Goal: Task Accomplishment & Management: Complete application form

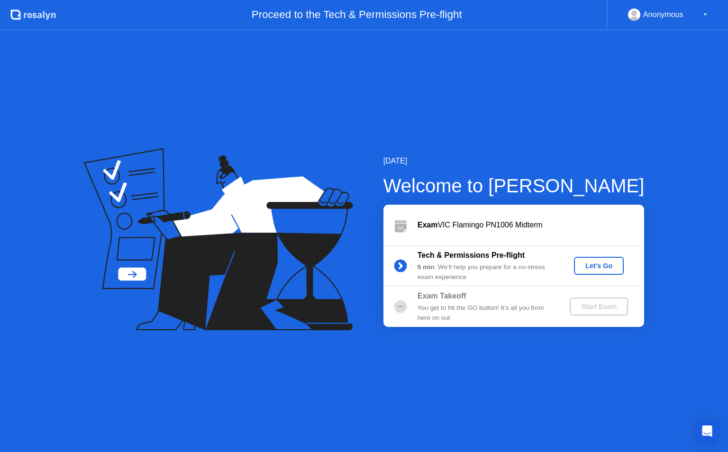
click at [585, 270] on div "Let's Go" at bounding box center [598, 266] width 42 height 8
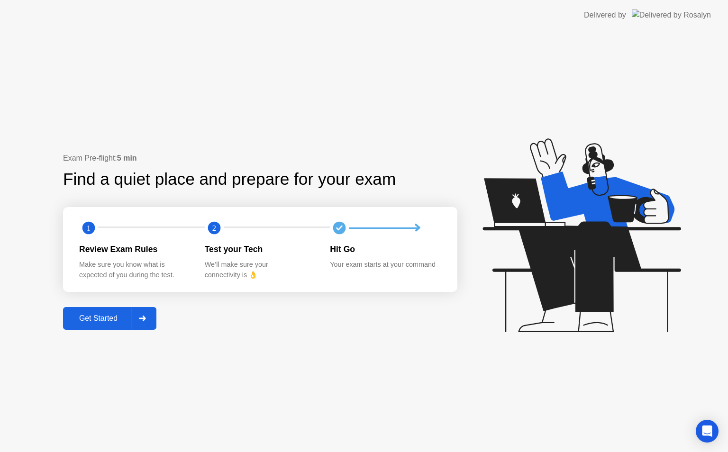
click at [104, 314] on div "Get Started" at bounding box center [98, 318] width 65 height 9
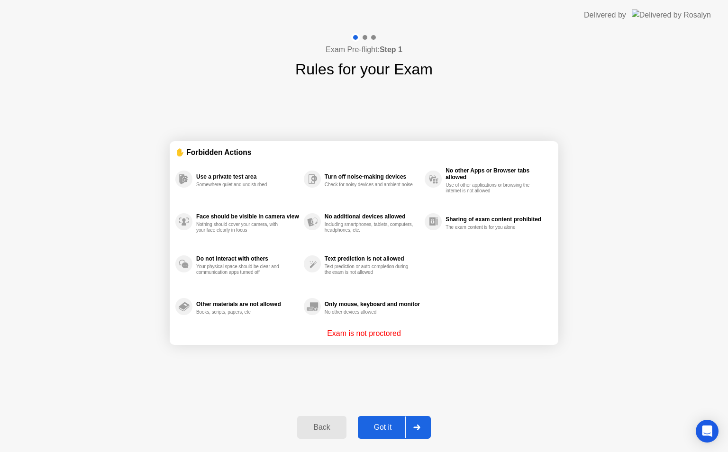
click at [381, 412] on div "Back Got it" at bounding box center [363, 427] width 144 height 44
click at [369, 429] on div "Got it" at bounding box center [382, 427] width 45 height 9
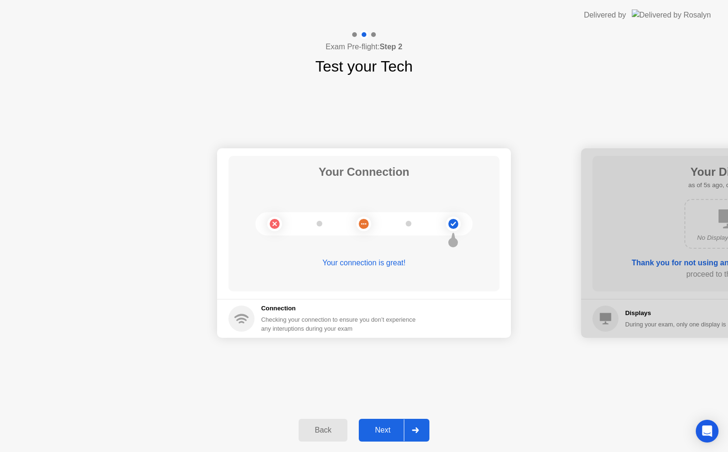
click at [369, 429] on div "Next" at bounding box center [382, 430] width 42 height 9
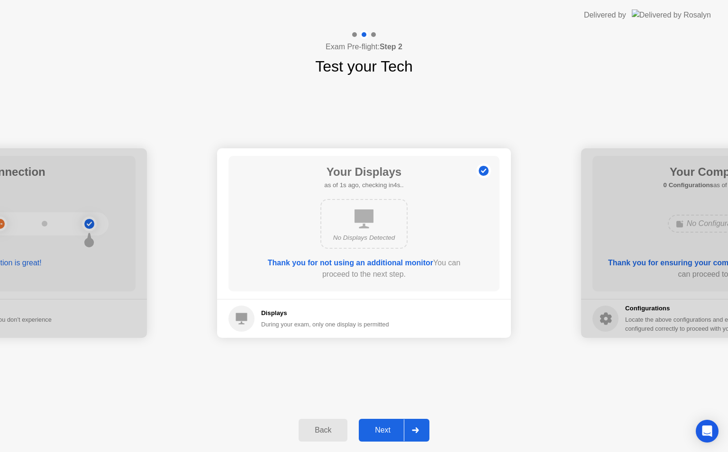
click at [369, 429] on div "Next" at bounding box center [382, 430] width 42 height 9
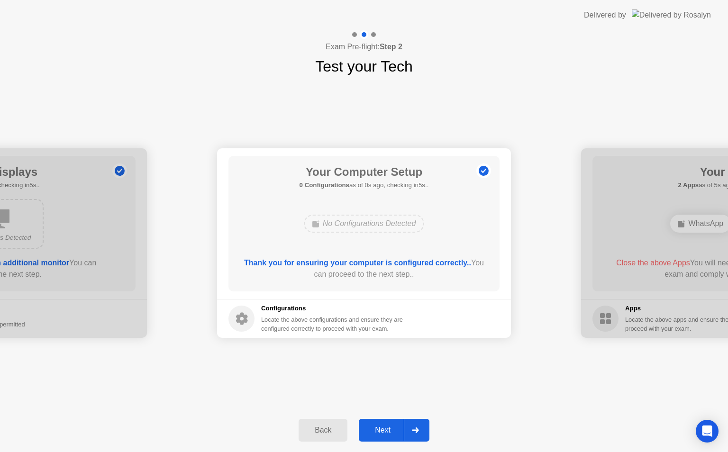
click at [377, 432] on div "Next" at bounding box center [382, 430] width 42 height 9
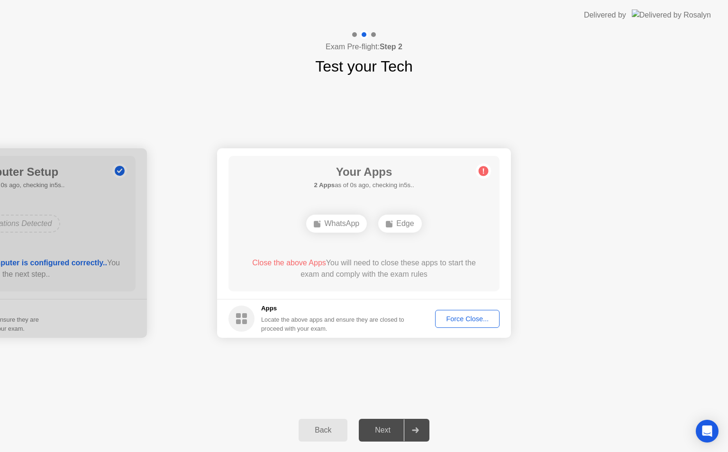
click at [455, 315] on div "Force Close..." at bounding box center [467, 319] width 58 height 8
click at [462, 315] on div "Force Close..." at bounding box center [467, 319] width 58 height 8
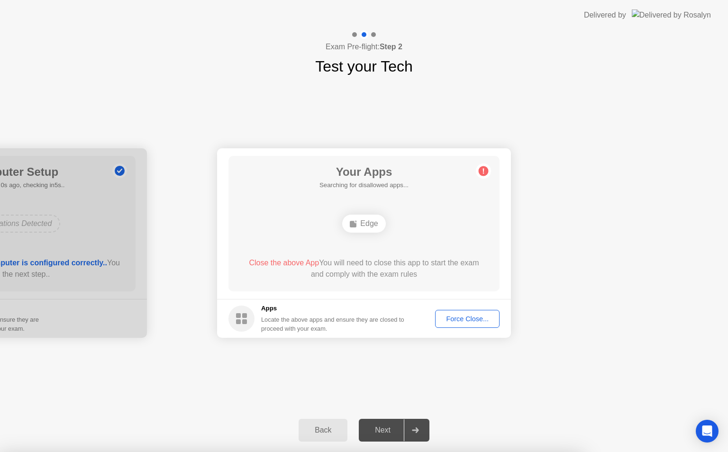
click at [447, 315] on div "Force Close..." at bounding box center [467, 319] width 58 height 8
click at [433, 318] on footer "Apps Locate the above apps and ensure they are closed to proceed with your exam…" at bounding box center [364, 318] width 294 height 39
click at [447, 322] on div "Force Close..." at bounding box center [467, 319] width 58 height 8
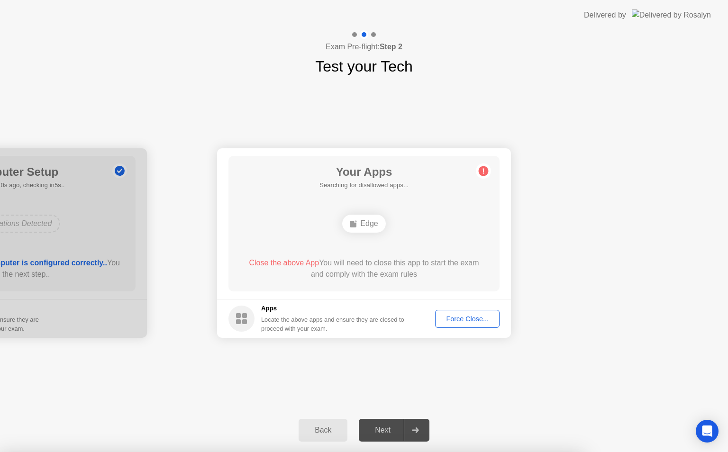
click at [479, 318] on div "Force Close..." at bounding box center [467, 319] width 58 height 8
click at [465, 315] on div "Force Close..." at bounding box center [467, 319] width 58 height 8
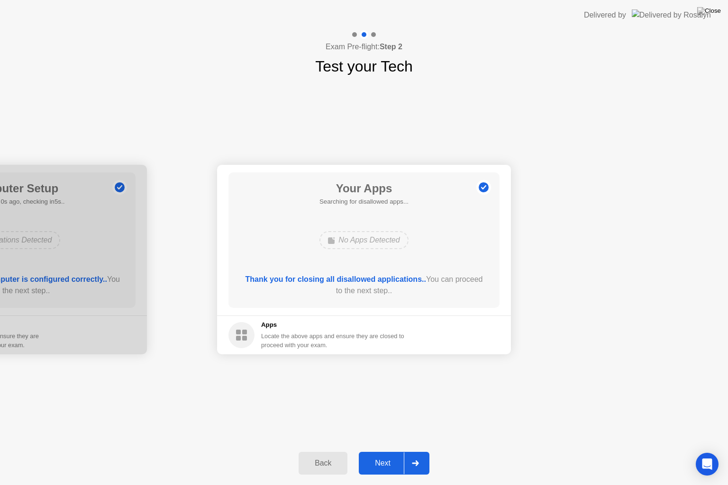
click at [392, 451] on div "Next" at bounding box center [382, 463] width 42 height 9
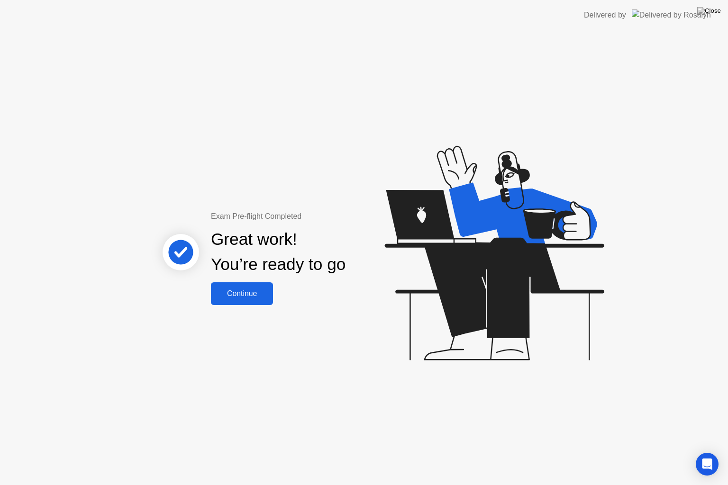
click at [240, 308] on div "Exam Pre-flight Completed Great work! You’re ready to go Continue" at bounding box center [364, 257] width 728 height 455
click at [226, 295] on div "Continue" at bounding box center [242, 293] width 56 height 9
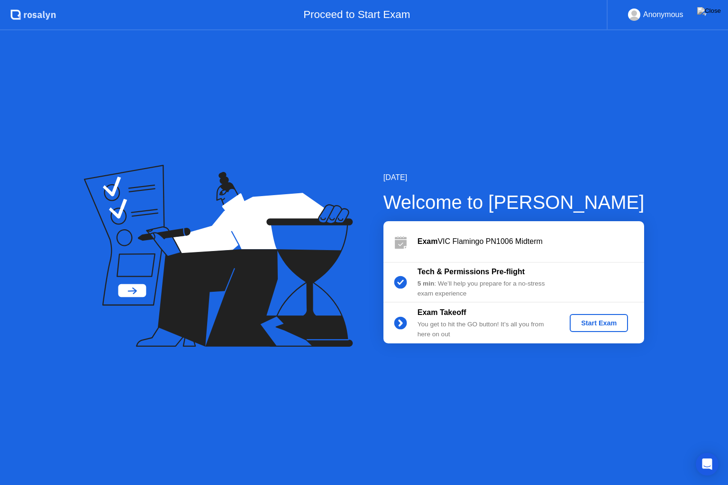
click at [584, 326] on div "Start Exam" at bounding box center [598, 323] width 51 height 8
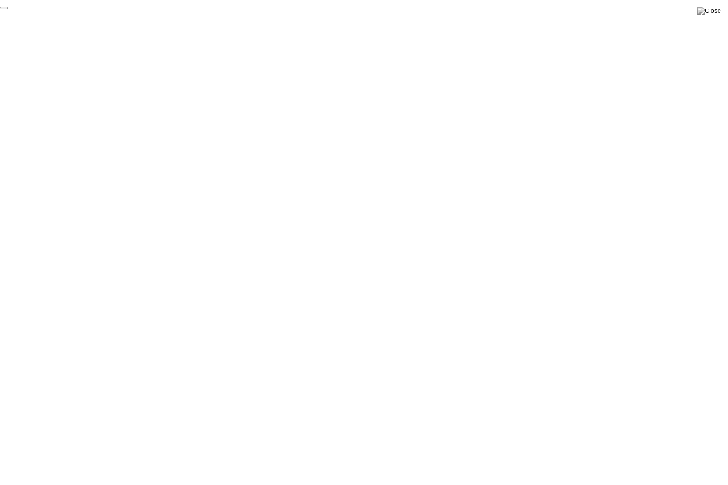
click div "End Proctoring Session"
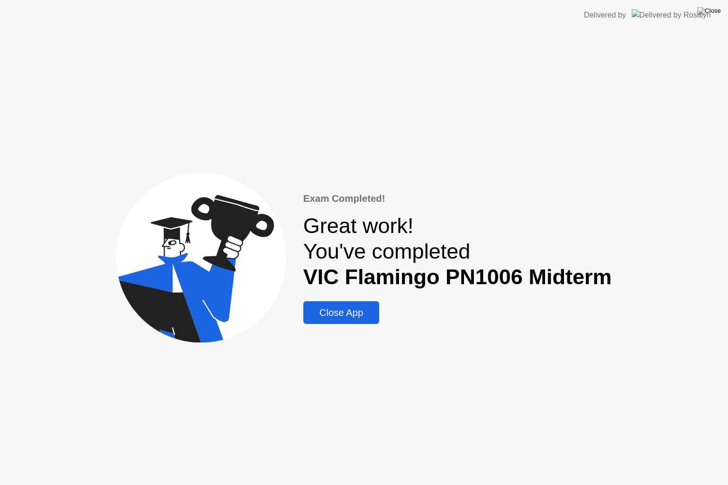
click at [342, 302] on button "Close App" at bounding box center [341, 312] width 76 height 23
